Goal: Task Accomplishment & Management: Use online tool/utility

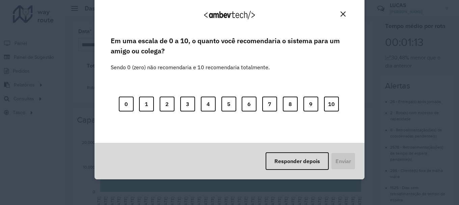
click at [341, 15] on img "Close" at bounding box center [343, 13] width 5 height 5
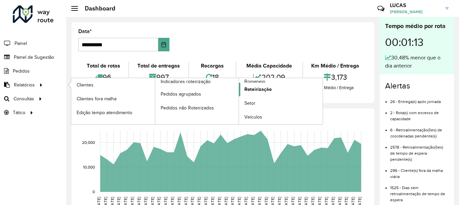
click at [266, 89] on span "Roteirização" at bounding box center [257, 89] width 27 height 7
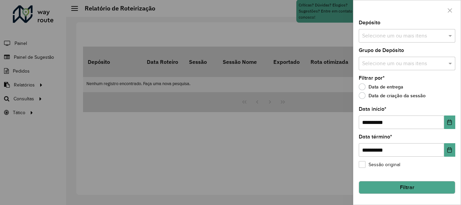
click at [427, 37] on input "text" at bounding box center [404, 36] width 86 height 8
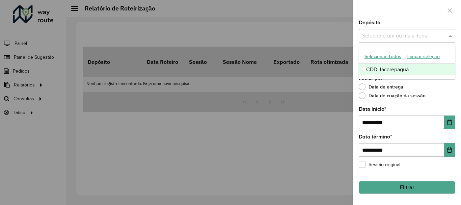
click at [416, 72] on div "CDD Jacarepaguá" at bounding box center [407, 69] width 96 height 11
click at [448, 88] on div "Data de entrega" at bounding box center [407, 88] width 97 height 8
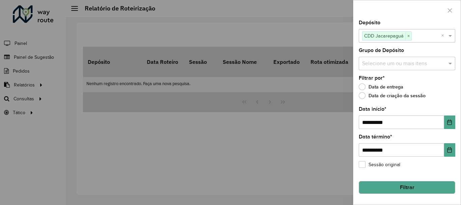
click at [410, 58] on div "Selecione um ou mais itens" at bounding box center [407, 64] width 97 height 14
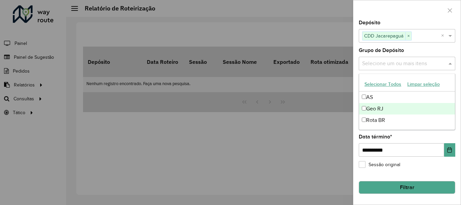
click at [385, 107] on div "Geo RJ" at bounding box center [407, 108] width 96 height 11
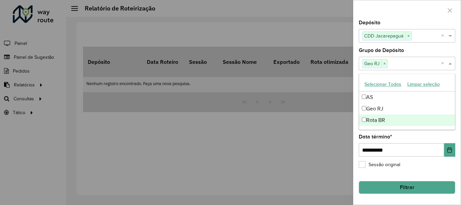
click at [459, 112] on div "**********" at bounding box center [407, 112] width 107 height 184
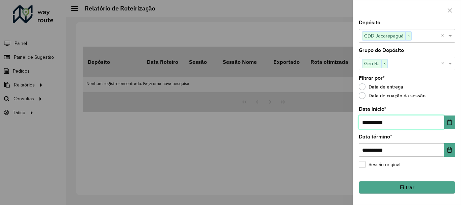
drag, startPoint x: 368, startPoint y: 123, endPoint x: 346, endPoint y: 135, distance: 24.3
click at [346, 135] on body "**********" at bounding box center [230, 102] width 461 height 205
type input "**********"
click at [400, 191] on button "Filtrar" at bounding box center [407, 187] width 97 height 13
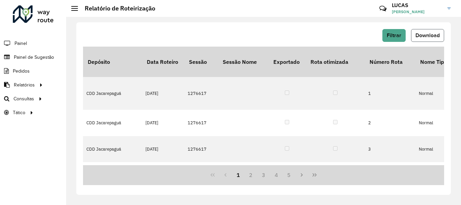
click at [421, 36] on span "Download" at bounding box center [428, 35] width 24 height 6
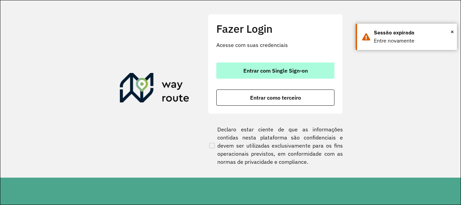
click at [245, 71] on span "Entrar com Single Sign-on" at bounding box center [275, 70] width 64 height 5
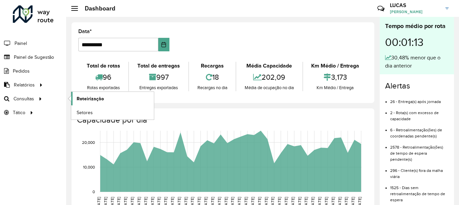
click at [94, 101] on span "Roteirização" at bounding box center [90, 98] width 27 height 7
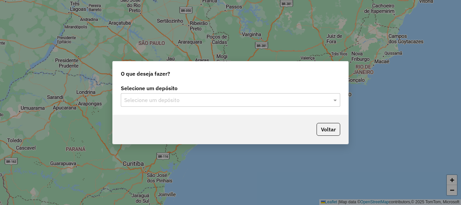
click at [239, 100] on input "text" at bounding box center [223, 100] width 199 height 8
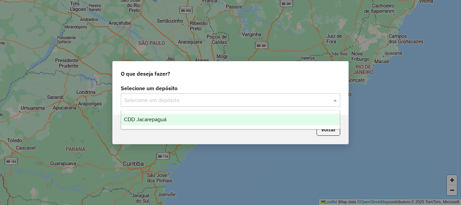
click at [167, 114] on div "CDD Jacarepaguá" at bounding box center [230, 119] width 219 height 11
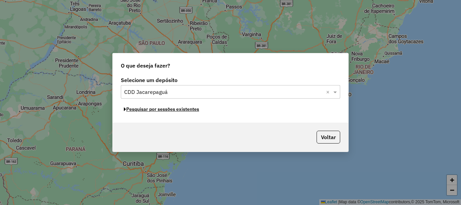
click at [171, 110] on button "Pesquisar por sessões existentes" at bounding box center [161, 109] width 81 height 10
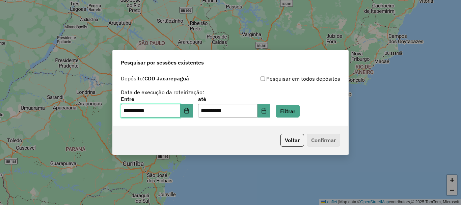
click at [129, 113] on input "**********" at bounding box center [150, 111] width 59 height 14
click at [188, 109] on icon "Choose Date" at bounding box center [186, 110] width 5 height 5
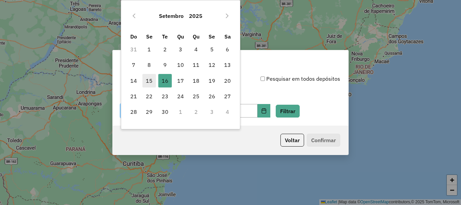
click at [150, 82] on span "15" at bounding box center [149, 81] width 14 height 14
type input "**********"
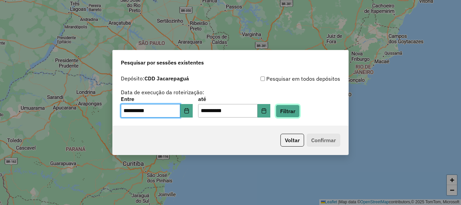
click at [300, 114] on button "Filtrar" at bounding box center [288, 111] width 24 height 13
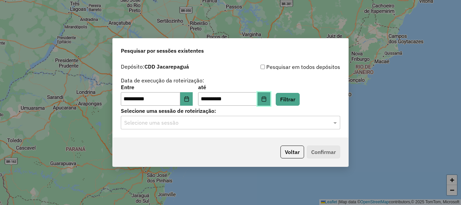
click at [268, 97] on button "Choose Date" at bounding box center [264, 99] width 13 height 14
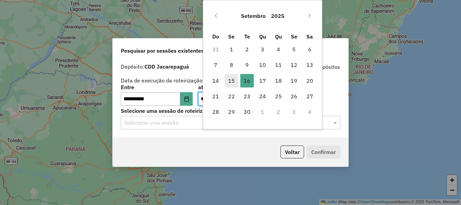
click at [231, 80] on span "15" at bounding box center [232, 81] width 14 height 14
type input "**********"
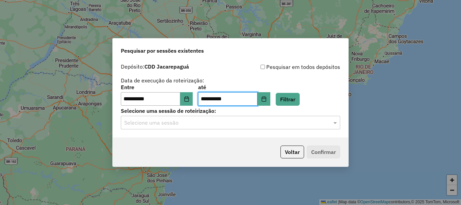
click at [234, 125] on input "text" at bounding box center [223, 123] width 199 height 8
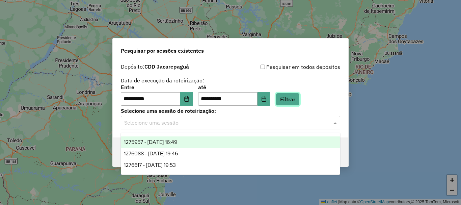
click at [300, 93] on button "Filtrar" at bounding box center [288, 99] width 24 height 13
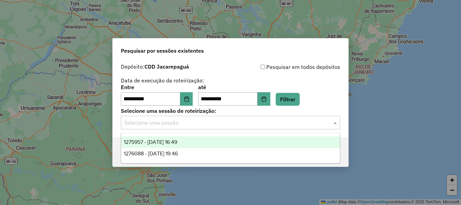
click at [232, 123] on input "text" at bounding box center [223, 123] width 199 height 8
click at [174, 145] on span "1275957 - 15/09/2025 16:49" at bounding box center [150, 142] width 53 height 6
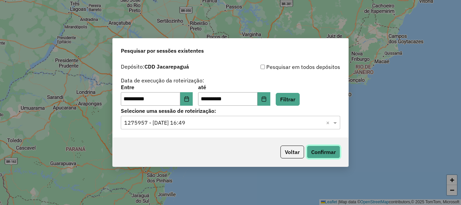
click at [334, 149] on button "Confirmar" at bounding box center [323, 152] width 33 height 13
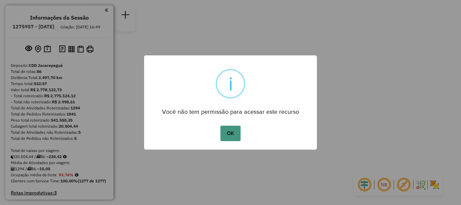
click at [232, 140] on button "OK" at bounding box center [230, 134] width 20 height 16
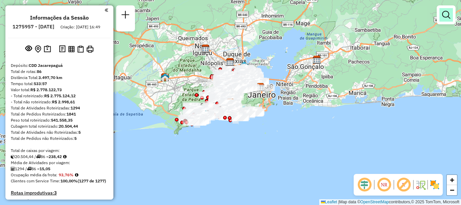
click at [447, 21] on link at bounding box center [447, 15] width 14 height 14
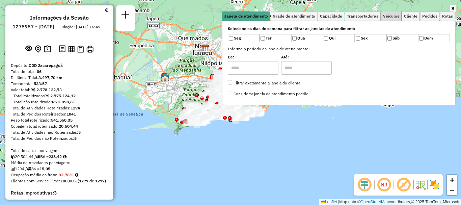
click at [396, 16] on span "Veículos" at bounding box center [391, 16] width 16 height 4
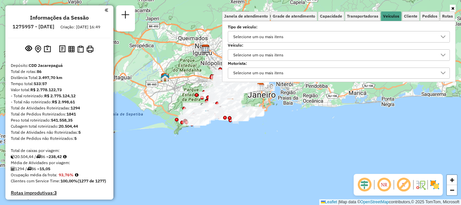
click at [268, 55] on div "Selecione um ou mais itens" at bounding box center [258, 55] width 55 height 11
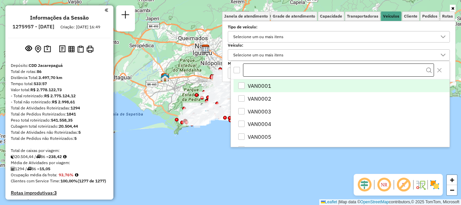
scroll to position [4, 23]
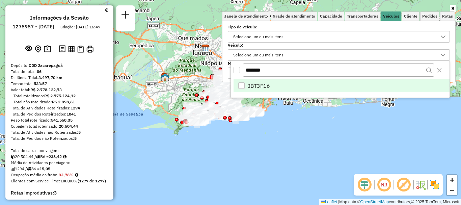
type input "*******"
click at [248, 85] on span "JBT3F16" at bounding box center [259, 86] width 22 height 8
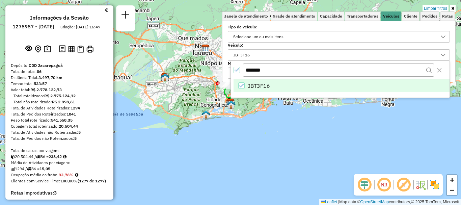
click at [238, 130] on div "Limpar filtros Janela de atendimento Grade de atendimento Capacidade Transporta…" at bounding box center [230, 102] width 461 height 205
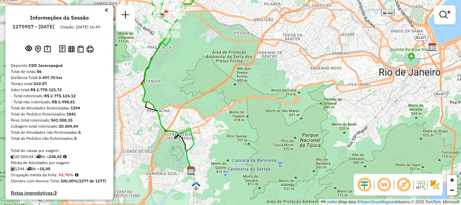
click at [438, 186] on img at bounding box center [434, 184] width 11 height 11
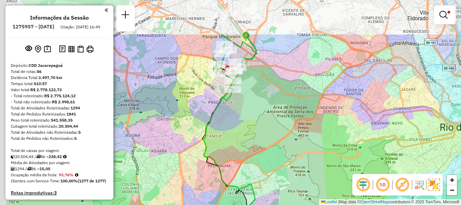
drag, startPoint x: 229, startPoint y: 107, endPoint x: 287, endPoint y: 164, distance: 81.9
click at [291, 169] on div "Limpar filtros Janela de atendimento Grade de atendimento Capacidade Transporta…" at bounding box center [230, 102] width 461 height 205
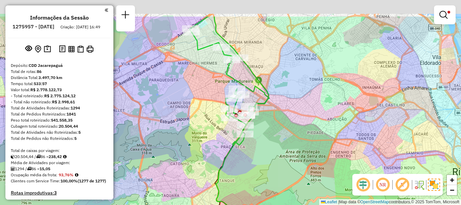
drag, startPoint x: 271, startPoint y: 84, endPoint x: 283, endPoint y: 122, distance: 39.6
click at [283, 122] on div "Limpar filtros Janela de atendimento Grade de atendimento Capacidade Transporta…" at bounding box center [230, 102] width 461 height 205
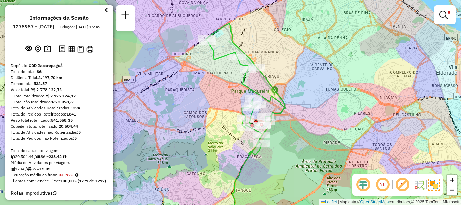
drag, startPoint x: 277, startPoint y: 98, endPoint x: 295, endPoint y: 109, distance: 21.4
click at [295, 109] on div "Limpar filtros Janela de atendimento Grade de atendimento Capacidade Transporta…" at bounding box center [230, 102] width 461 height 205
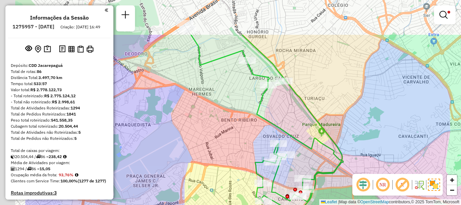
drag, startPoint x: 287, startPoint y: 83, endPoint x: 358, endPoint y: 138, distance: 90.5
click at [358, 138] on div "Limpar filtros Janela de atendimento Grade de atendimento Capacidade Transporta…" at bounding box center [230, 102] width 461 height 205
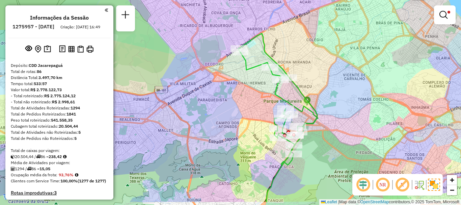
drag, startPoint x: 369, startPoint y: 122, endPoint x: 340, endPoint y: 99, distance: 37.2
click at [340, 99] on div "Limpar filtros Janela de atendimento Grade de atendimento Capacidade Transporta…" at bounding box center [230, 102] width 461 height 205
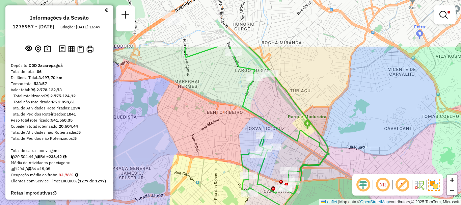
drag, startPoint x: 305, startPoint y: 134, endPoint x: 328, endPoint y: 201, distance: 71.1
click at [328, 201] on div "Limpar filtros Janela de atendimento Grade de atendimento Capacidade Transporta…" at bounding box center [230, 102] width 461 height 205
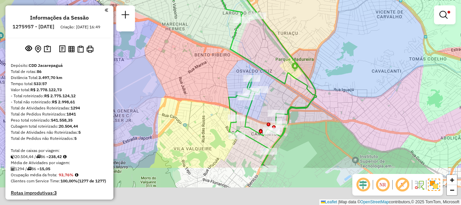
drag, startPoint x: 321, startPoint y: 82, endPoint x: 308, endPoint y: 24, distance: 60.0
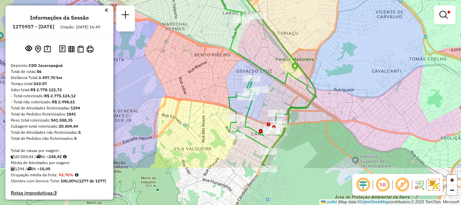
click at [308, 24] on div "Limpar filtros Janela de atendimento Grade de atendimento Capacidade Transporta…" at bounding box center [230, 102] width 461 height 205
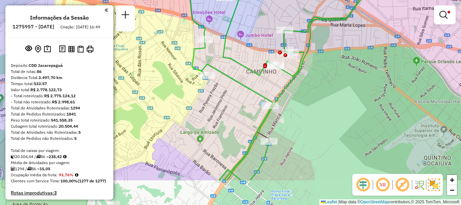
drag, startPoint x: 283, startPoint y: 143, endPoint x: 305, endPoint y: 98, distance: 50.0
click at [305, 98] on div "Limpar filtros Janela de atendimento Grade de atendimento Capacidade Transporta…" at bounding box center [230, 102] width 461 height 205
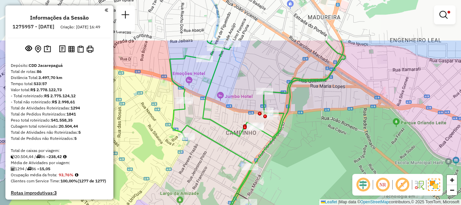
drag, startPoint x: 322, startPoint y: 77, endPoint x: 301, endPoint y: 141, distance: 67.3
click at [302, 141] on div "Limpar filtros Janela de atendimento Grade de atendimento Capacidade Transporta…" at bounding box center [230, 102] width 461 height 205
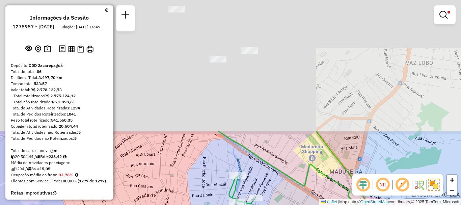
drag, startPoint x: 288, startPoint y: 56, endPoint x: 307, endPoint y: 206, distance: 151.1
click at [307, 205] on html "Aplicando filtros Pop-up bloqueado! Seu navegador bloqueou automáticamente a ab…" at bounding box center [230, 102] width 461 height 205
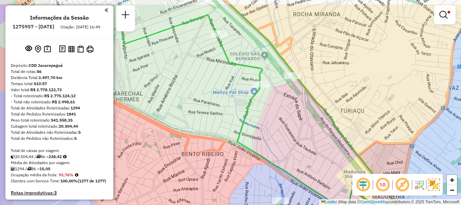
drag, startPoint x: 266, startPoint y: 159, endPoint x: 311, endPoint y: 186, distance: 51.8
click at [311, 186] on icon at bounding box center [323, 167] width 173 height 166
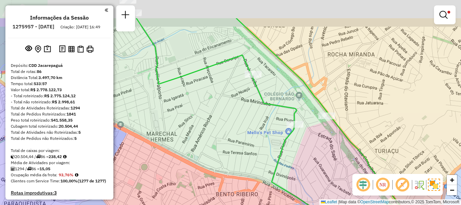
drag, startPoint x: 271, startPoint y: 126, endPoint x: 304, endPoint y: 164, distance: 50.6
click at [304, 164] on div "Limpar filtros Janela de atendimento Grade de atendimento Capacidade Transporta…" at bounding box center [230, 102] width 461 height 205
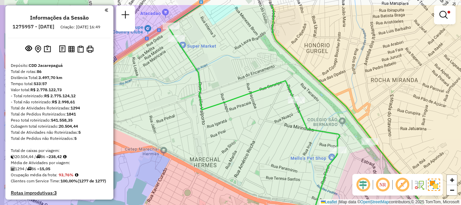
drag, startPoint x: 233, startPoint y: 120, endPoint x: 267, endPoint y: 141, distance: 40.5
click at [267, 141] on div "Limpar filtros Janela de atendimento Grade de atendimento Capacidade Transporta…" at bounding box center [230, 102] width 461 height 205
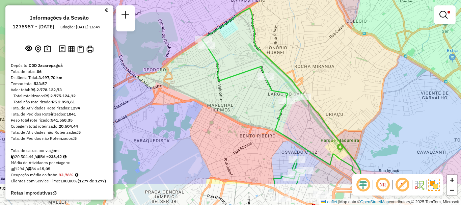
drag, startPoint x: 259, startPoint y: 149, endPoint x: 249, endPoint y: 107, distance: 42.6
click at [249, 107] on div "Limpar filtros Janela de atendimento Grade de atendimento Capacidade Transporta…" at bounding box center [230, 102] width 461 height 205
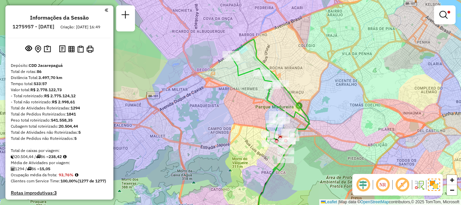
drag, startPoint x: 318, startPoint y: 123, endPoint x: 294, endPoint y: 109, distance: 27.4
click at [294, 109] on icon at bounding box center [283, 148] width 53 height 126
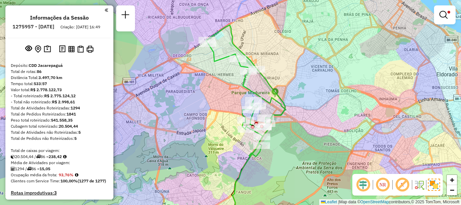
drag, startPoint x: 233, startPoint y: 157, endPoint x: 209, endPoint y: 143, distance: 27.9
click at [209, 143] on div "Limpar filtros Janela de atendimento Grade de atendimento Capacidade Transporta…" at bounding box center [230, 102] width 461 height 205
click at [446, 18] on em at bounding box center [444, 15] width 8 height 8
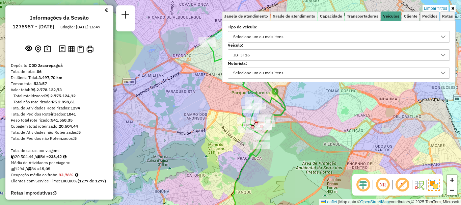
click at [318, 54] on div "JBT3F16" at bounding box center [334, 55] width 206 height 11
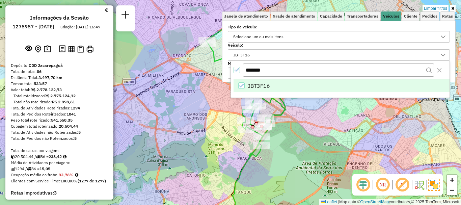
click at [242, 82] on div "JBT3F16" at bounding box center [241, 85] width 6 height 6
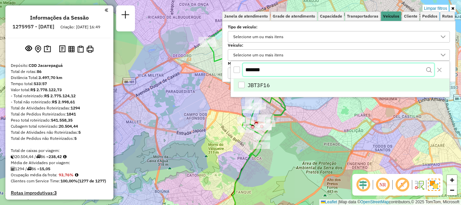
drag, startPoint x: 282, startPoint y: 72, endPoint x: 260, endPoint y: 72, distance: 21.9
click at [242, 76] on div "*******" at bounding box center [340, 70] width 219 height 18
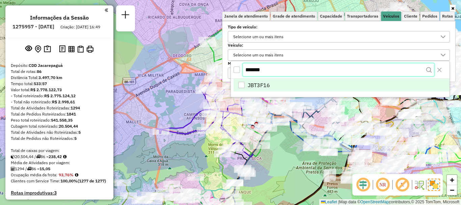
click at [274, 67] on input "*******" at bounding box center [338, 69] width 191 height 13
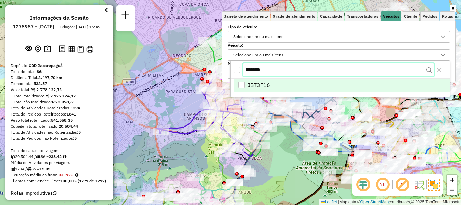
drag, startPoint x: 271, startPoint y: 72, endPoint x: 246, endPoint y: 68, distance: 25.6
click at [246, 68] on input "*******" at bounding box center [338, 69] width 191 height 13
paste input "text"
type input "*******"
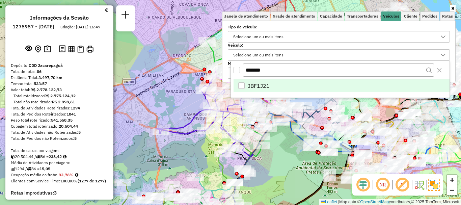
click at [244, 84] on div "JBF1J21" at bounding box center [241, 85] width 6 height 6
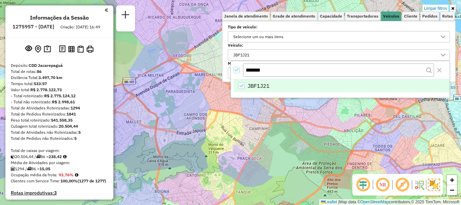
click at [231, 125] on div "Limpar filtros Janela de atendimento Grade de atendimento Capacidade Transporta…" at bounding box center [230, 102] width 461 height 205
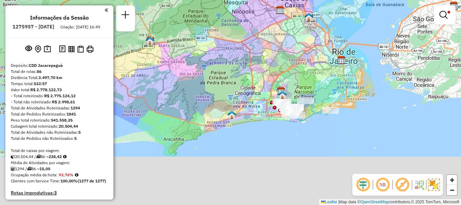
drag, startPoint x: 249, startPoint y: 150, endPoint x: 274, endPoint y: 69, distance: 84.9
click at [274, 69] on div "Limpar filtros Janela de atendimento Grade de atendimento Capacidade Transporta…" at bounding box center [230, 102] width 461 height 205
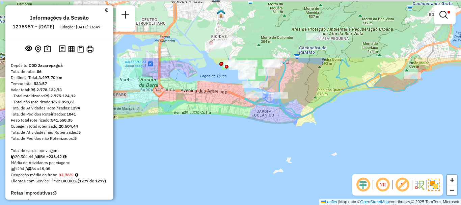
drag, startPoint x: 311, startPoint y: 57, endPoint x: 321, endPoint y: 136, distance: 79.3
click at [321, 136] on div "Limpar filtros Janela de atendimento Grade de atendimento Capacidade Transporta…" at bounding box center [230, 102] width 461 height 205
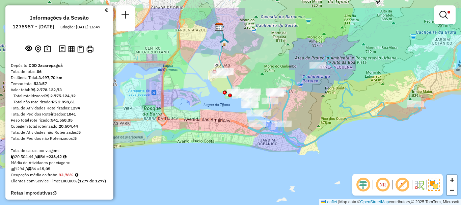
drag, startPoint x: 295, startPoint y: 117, endPoint x: 299, endPoint y: 146, distance: 28.9
click at [299, 146] on icon at bounding box center [320, 101] width 202 height 91
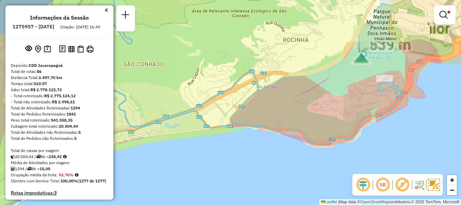
drag, startPoint x: 414, startPoint y: 117, endPoint x: 374, endPoint y: 131, distance: 41.9
click at [374, 131] on div "Limpar filtros Janela de atendimento Grade de atendimento Capacidade Transporta…" at bounding box center [230, 102] width 461 height 205
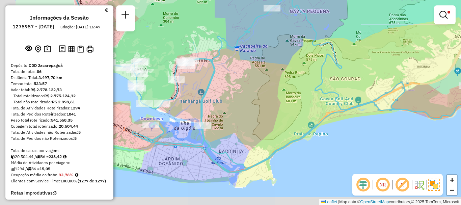
drag, startPoint x: 250, startPoint y: 134, endPoint x: 347, endPoint y: 116, distance: 98.8
click at [347, 116] on icon at bounding box center [276, 66] width 402 height 212
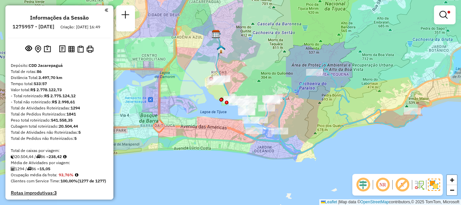
drag, startPoint x: 319, startPoint y: 129, endPoint x: 322, endPoint y: 136, distance: 7.9
click at [322, 136] on icon at bounding box center [316, 94] width 202 height 121
click at [452, 17] on link at bounding box center [445, 15] width 16 height 14
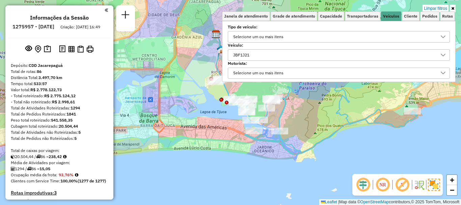
click at [257, 53] on div "JBF1J21" at bounding box center [334, 55] width 206 height 11
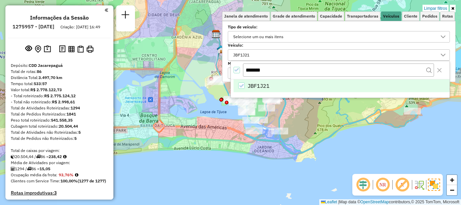
drag, startPoint x: 251, startPoint y: 69, endPoint x: 242, endPoint y: 69, distance: 8.1
click at [242, 69] on div "*******" at bounding box center [340, 70] width 219 height 18
click at [241, 83] on icon "JBF1J21" at bounding box center [241, 85] width 5 height 5
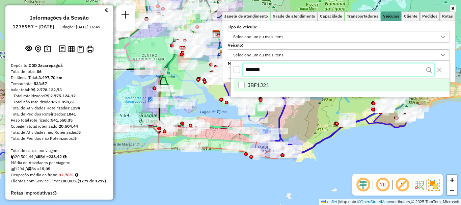
paste input "text"
type input "*******"
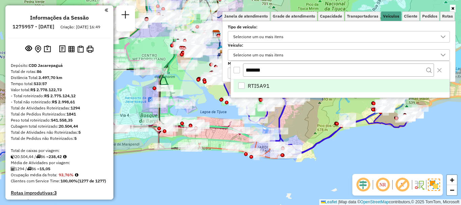
click at [244, 88] on div "RTI5A91" at bounding box center [241, 85] width 7 height 7
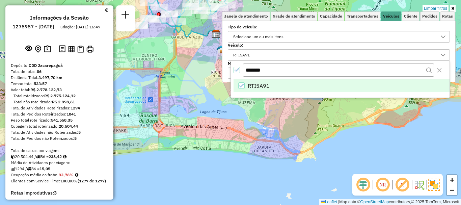
click at [231, 123] on div "Limpar filtros Janela de atendimento Grade de atendimento Capacidade Transporta…" at bounding box center [230, 102] width 461 height 205
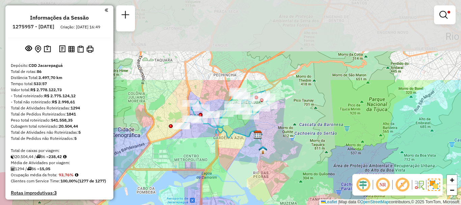
drag, startPoint x: 212, startPoint y: 74, endPoint x: 254, endPoint y: 172, distance: 106.0
click at [254, 172] on div "Limpar filtros Janela de atendimento Grade de atendimento Capacidade Transporta…" at bounding box center [230, 102] width 461 height 205
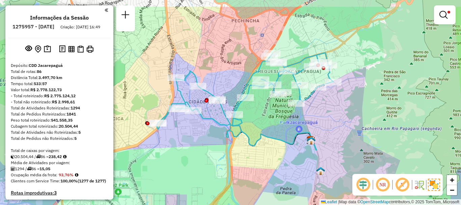
drag, startPoint x: 219, startPoint y: 136, endPoint x: 252, endPoint y: 164, distance: 42.9
click at [252, 164] on div "Limpar filtros Janela de atendimento Grade de atendimento Capacidade Transporta…" at bounding box center [230, 102] width 461 height 205
